Goal: Find specific page/section: Find specific page/section

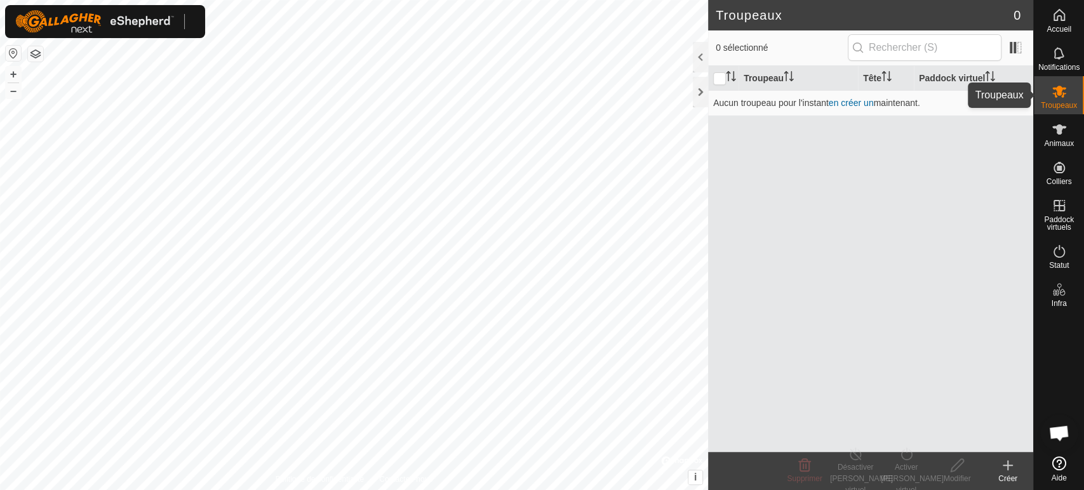
click at [1056, 90] on icon at bounding box center [1059, 92] width 14 height 12
click at [715, 96] on td "Aucun troupeau pour l'instant en créer un maintenant." at bounding box center [870, 102] width 325 height 25
click at [1065, 98] on icon at bounding box center [1058, 91] width 15 height 15
click at [725, 76] on input "checkbox" at bounding box center [719, 78] width 13 height 13
checkbox input "true"
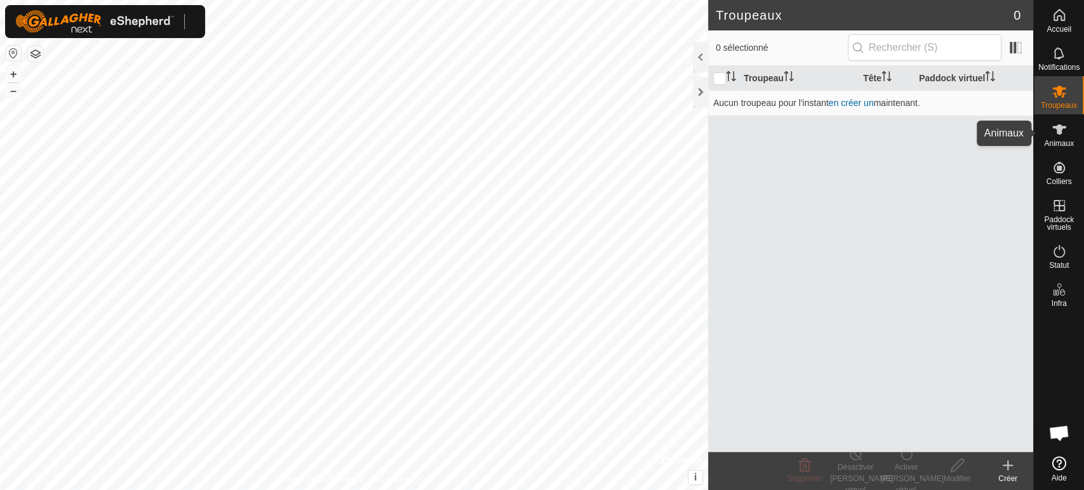
click at [1059, 142] on span "Animaux" at bounding box center [1059, 144] width 30 height 8
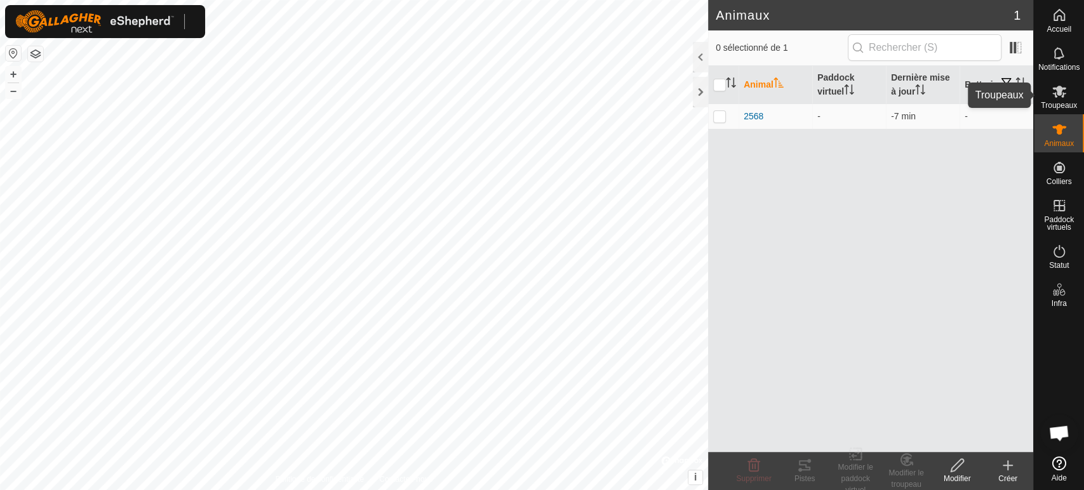
click at [1060, 98] on icon at bounding box center [1058, 91] width 15 height 15
